Goal: Information Seeking & Learning: Learn about a topic

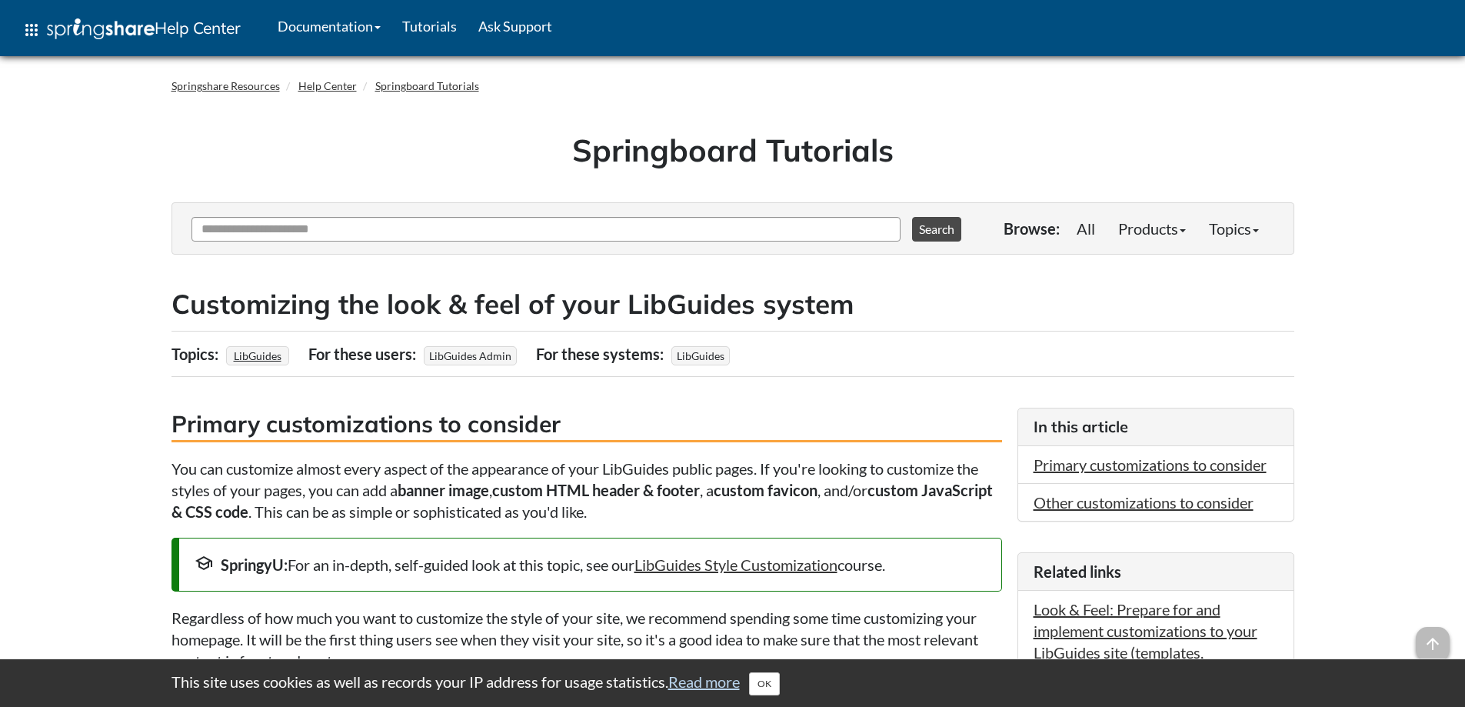
scroll to position [308, 0]
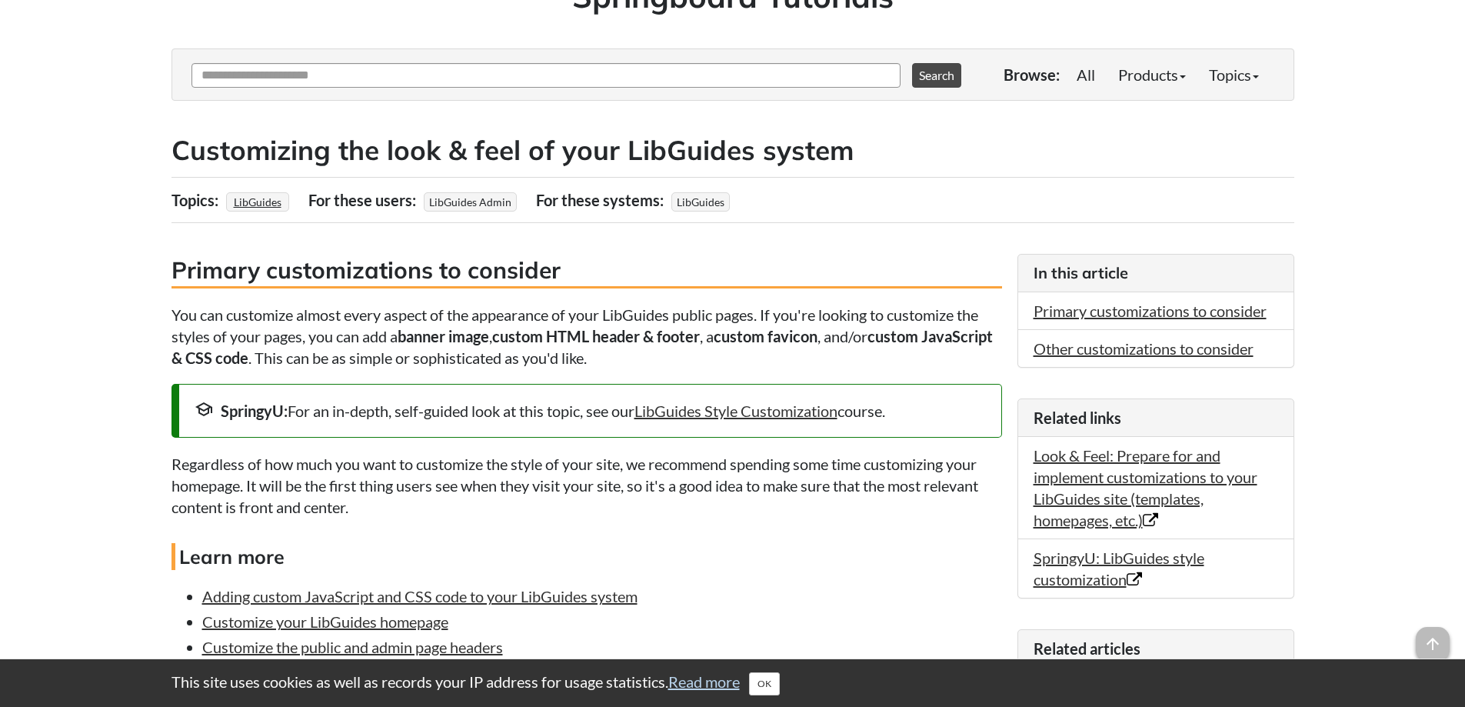
scroll to position [384, 0]
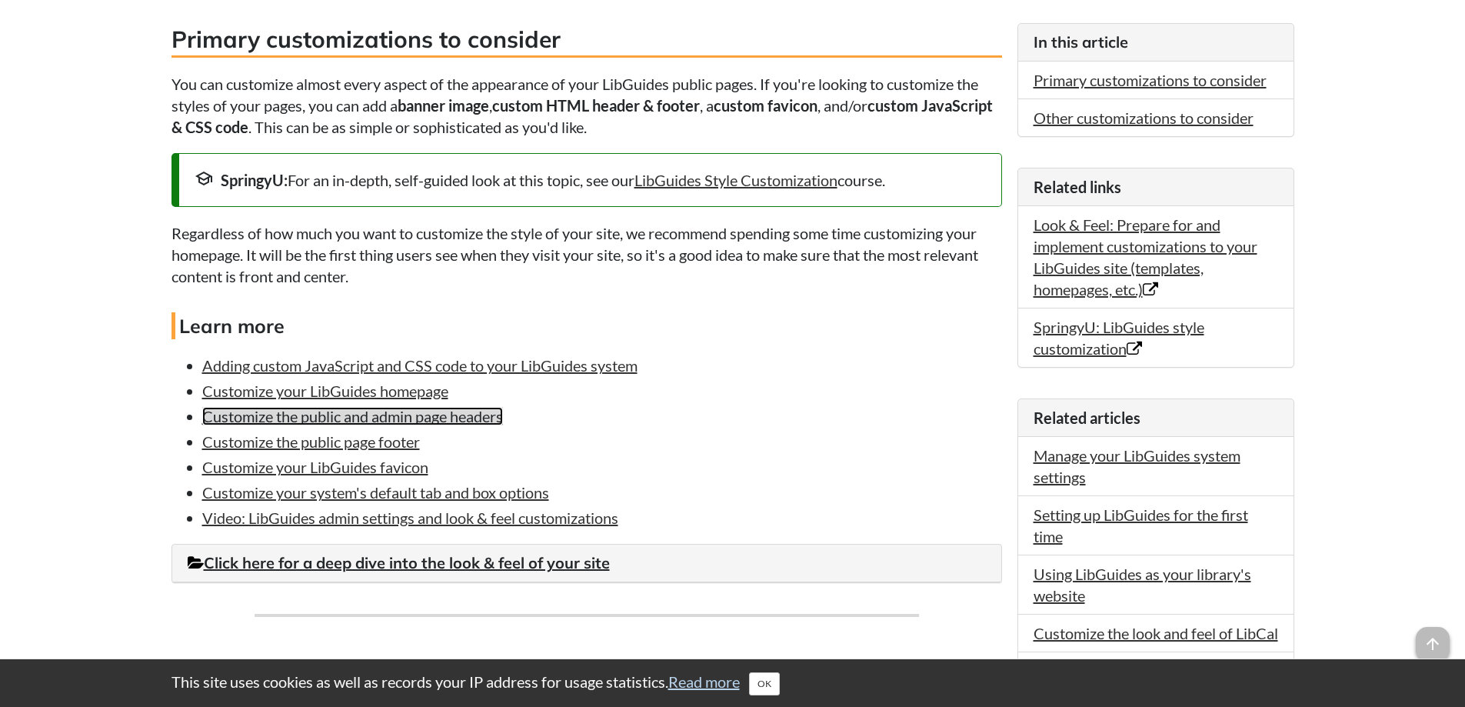
click at [295, 422] on link "Customize the public and admin page headers" at bounding box center [352, 416] width 301 height 18
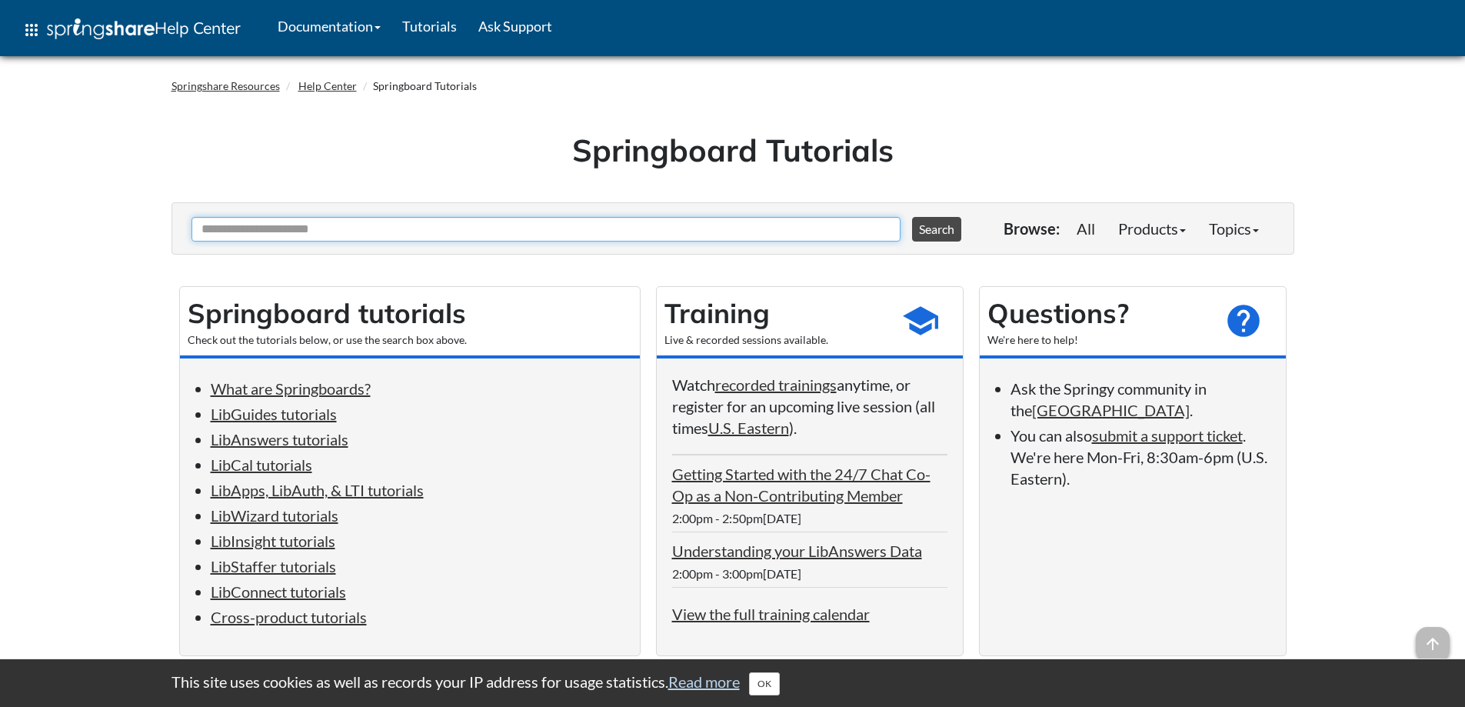
click at [365, 231] on input "Ask Another Question" at bounding box center [545, 229] width 709 height 25
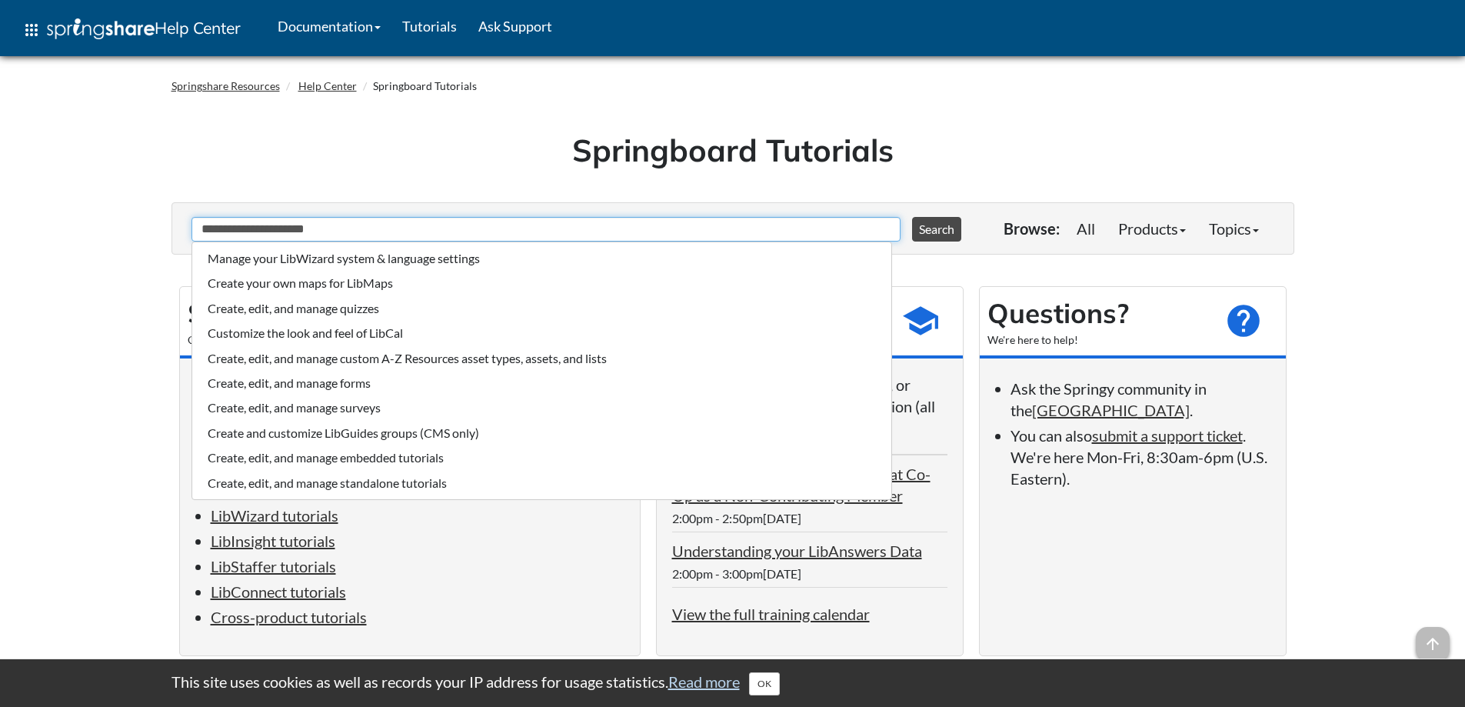
type input "**********"
click at [912, 217] on button "Search" at bounding box center [936, 229] width 49 height 25
